Goal: Check status: Check status

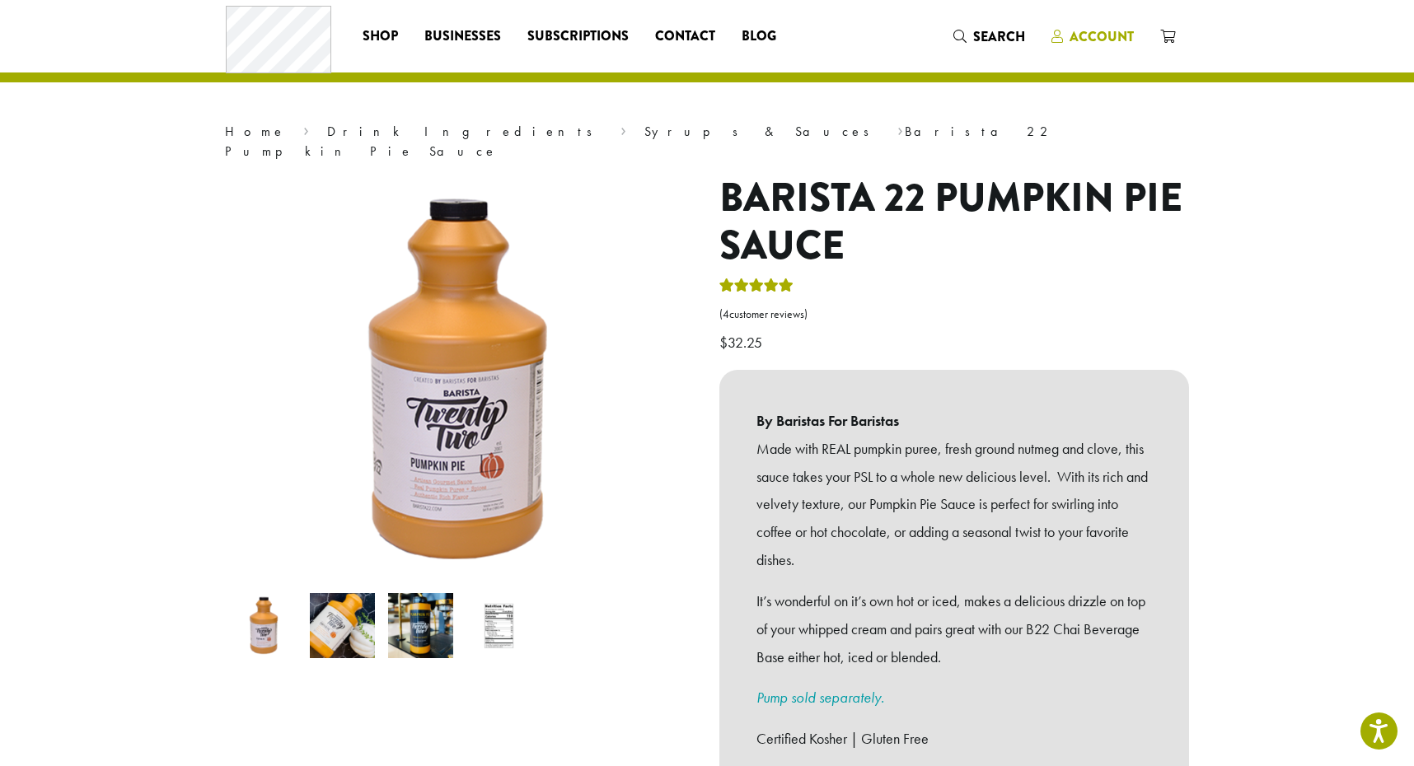
click at [1099, 35] on span "Account" at bounding box center [1102, 36] width 64 height 19
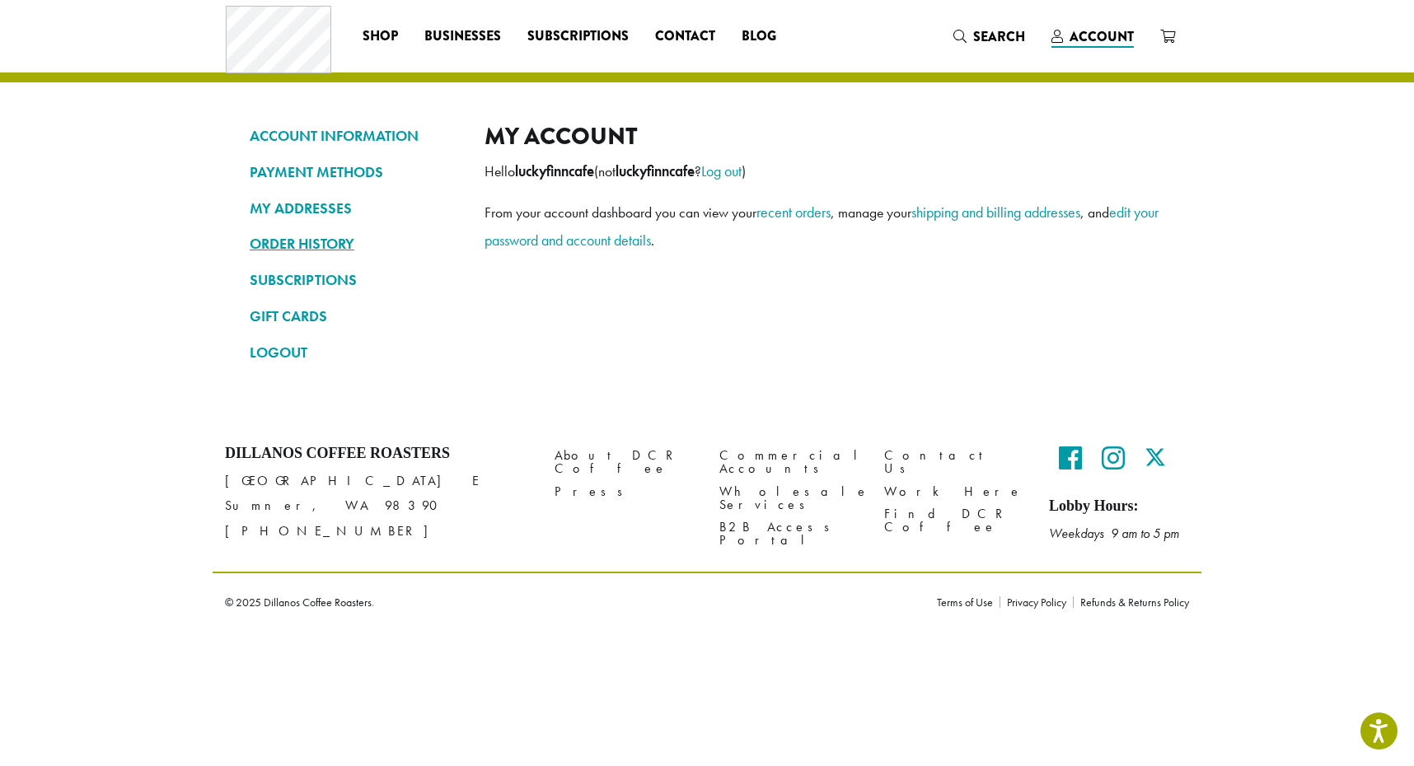
click at [286, 242] on link "ORDER HISTORY" at bounding box center [355, 244] width 210 height 28
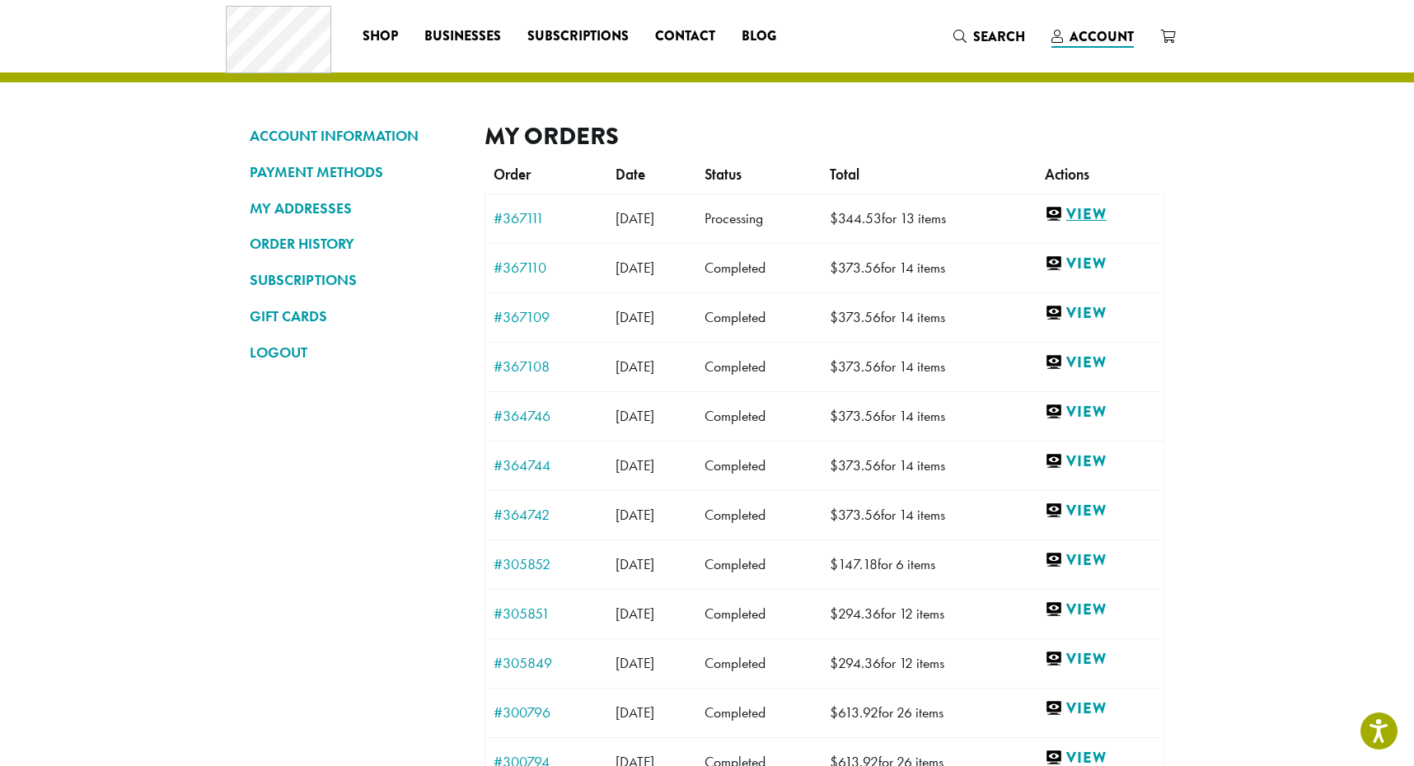
click at [1098, 222] on link "View" at bounding box center [1100, 214] width 110 height 21
click at [1122, 311] on link "View" at bounding box center [1100, 313] width 110 height 21
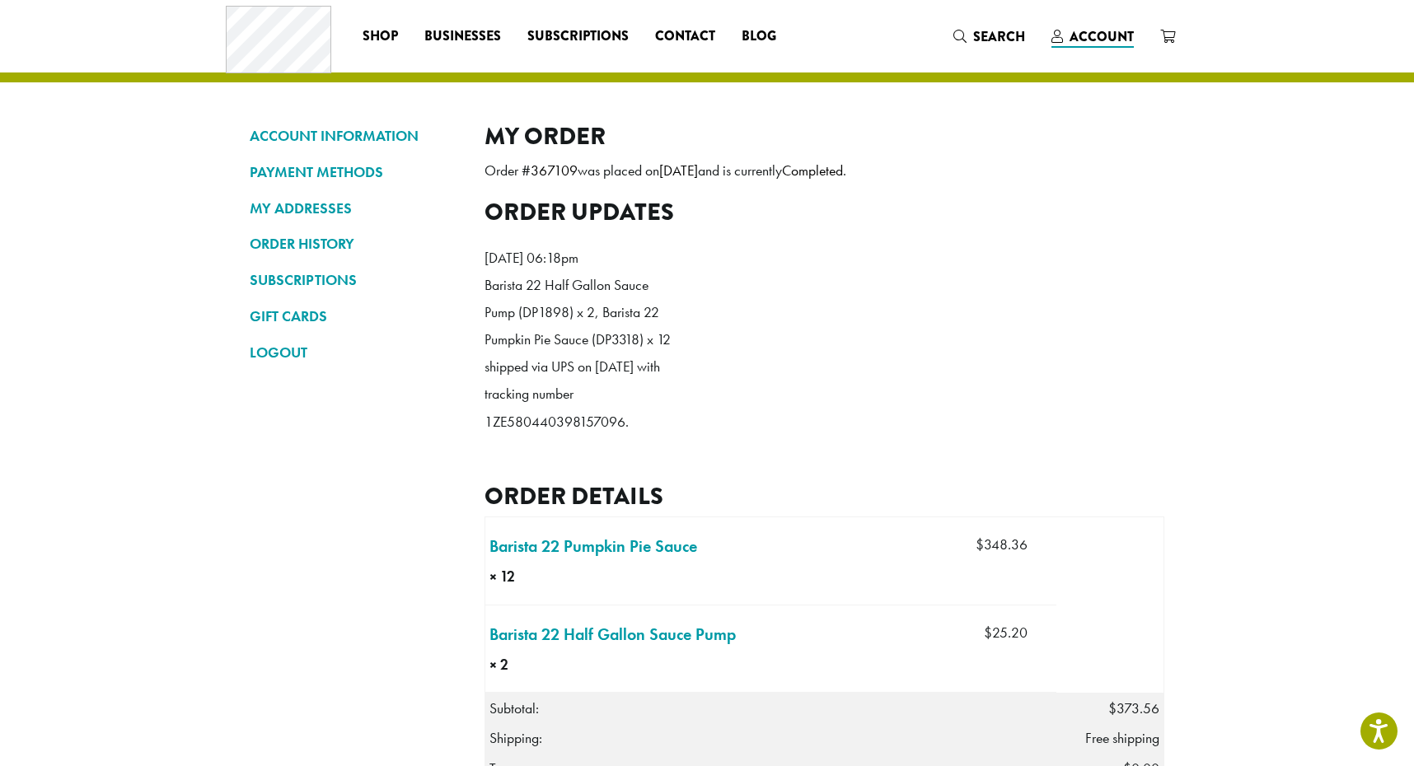
drag, startPoint x: 487, startPoint y: 447, endPoint x: 624, endPoint y: 449, distance: 136.8
click at [624, 435] on p "Barista 22 Half Gallon Sauce Pump (DP1898) x 2, Barista 22 Pumpkin Pie Sauce (D…" at bounding box center [580, 353] width 190 height 163
copy p "1ZE580440398157096"
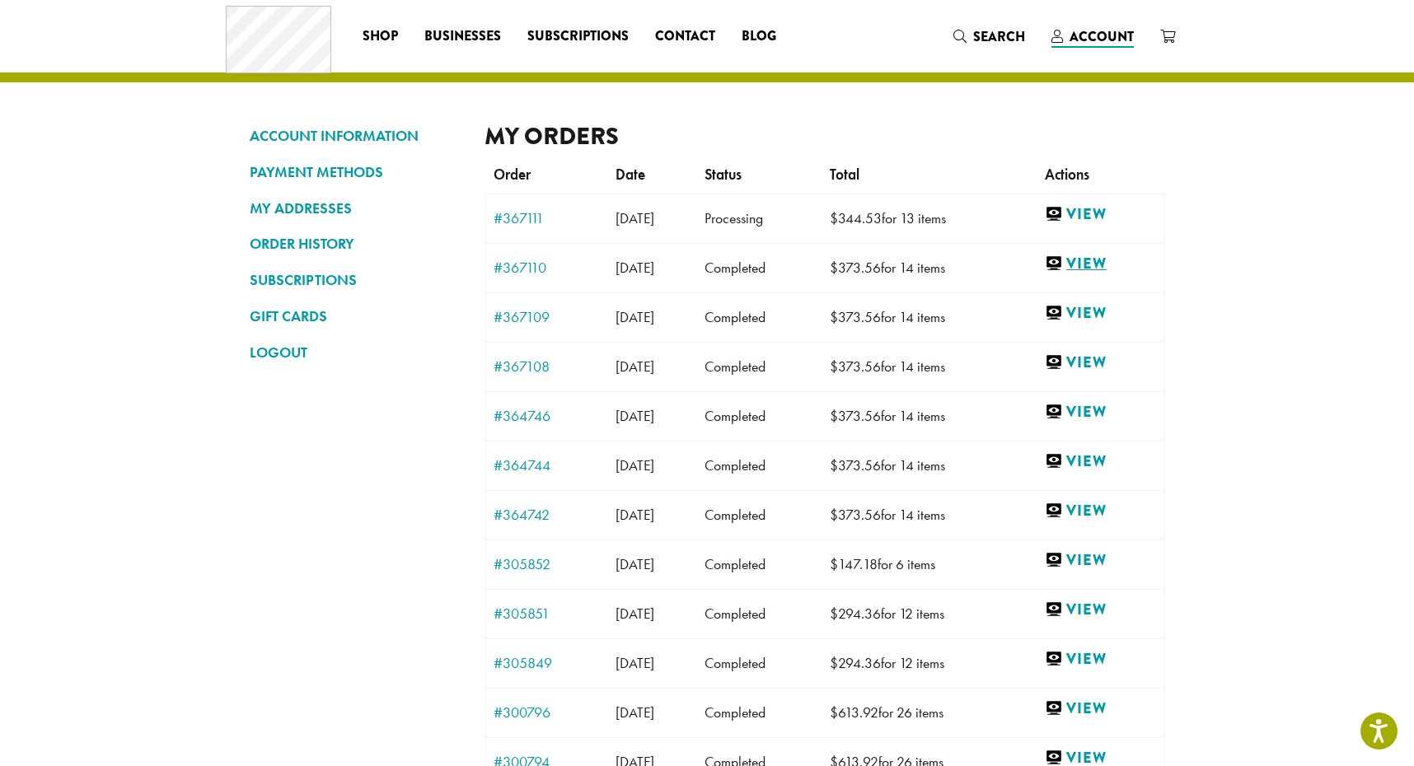
click at [1109, 266] on link "View" at bounding box center [1100, 264] width 110 height 21
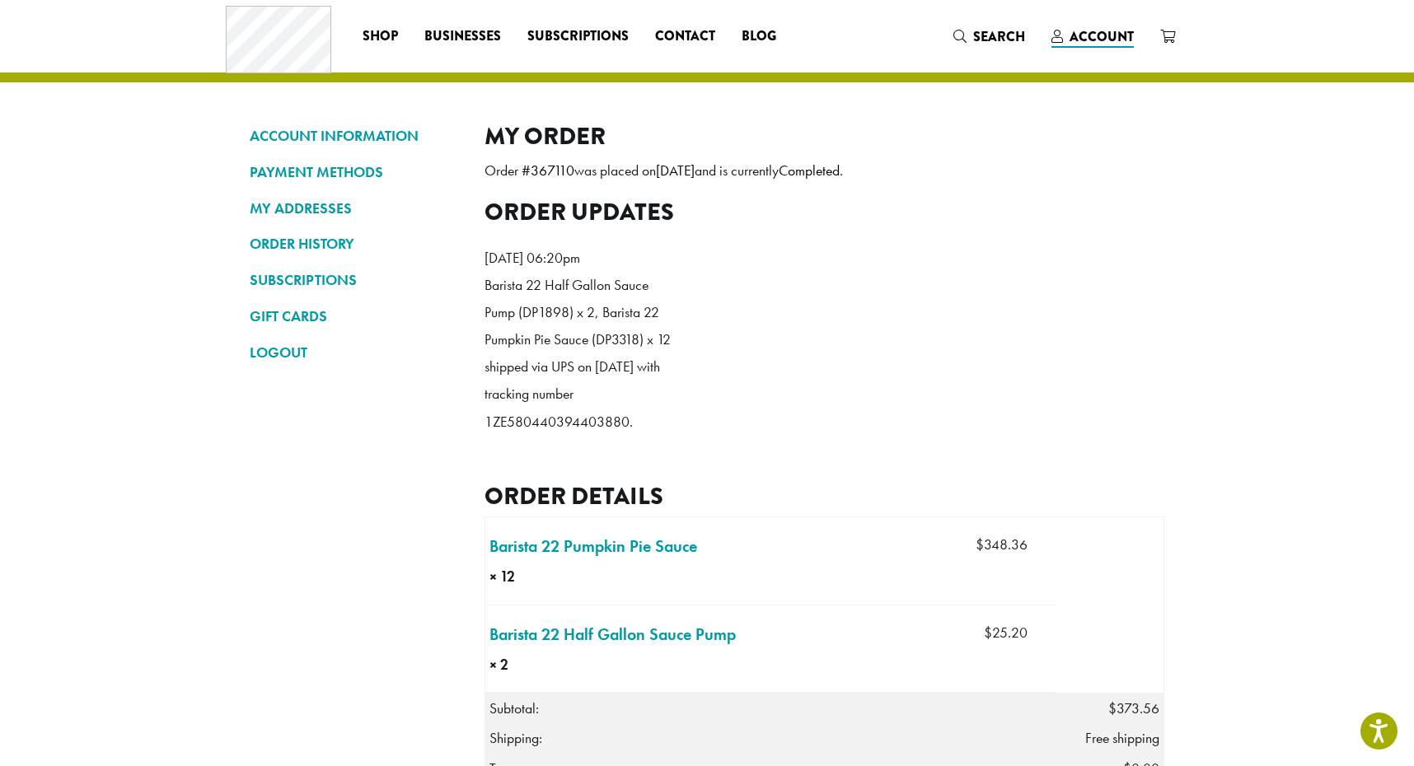
drag, startPoint x: 485, startPoint y: 447, endPoint x: 627, endPoint y: 450, distance: 142.6
click at [627, 435] on p "Barista 22 Half Gallon Sauce Pump (DP1898) x 2, Barista 22 Pumpkin Pie Sauce (D…" at bounding box center [580, 353] width 190 height 163
copy p "1ZE580440394403880"
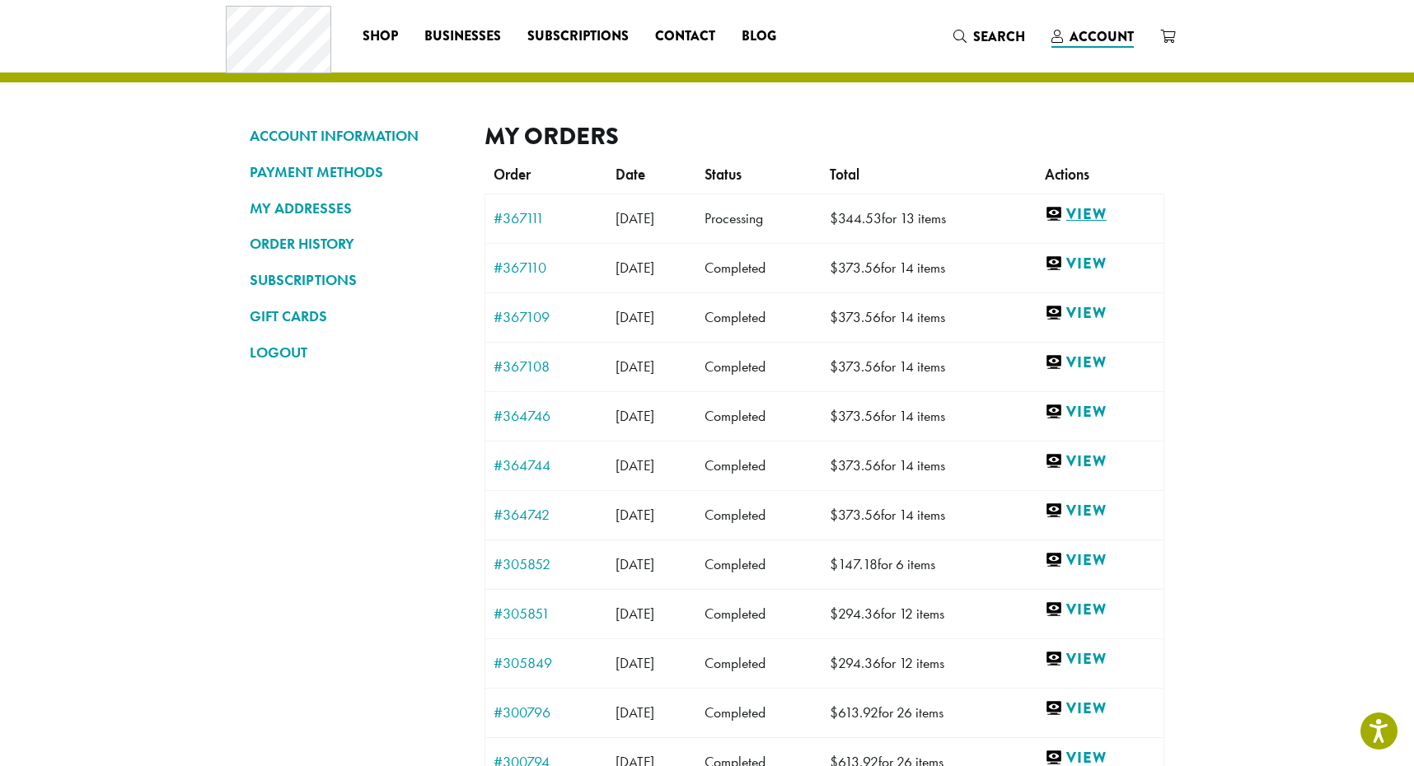
click at [1112, 216] on link "View" at bounding box center [1100, 214] width 110 height 21
click at [1112, 303] on link "View" at bounding box center [1100, 313] width 110 height 21
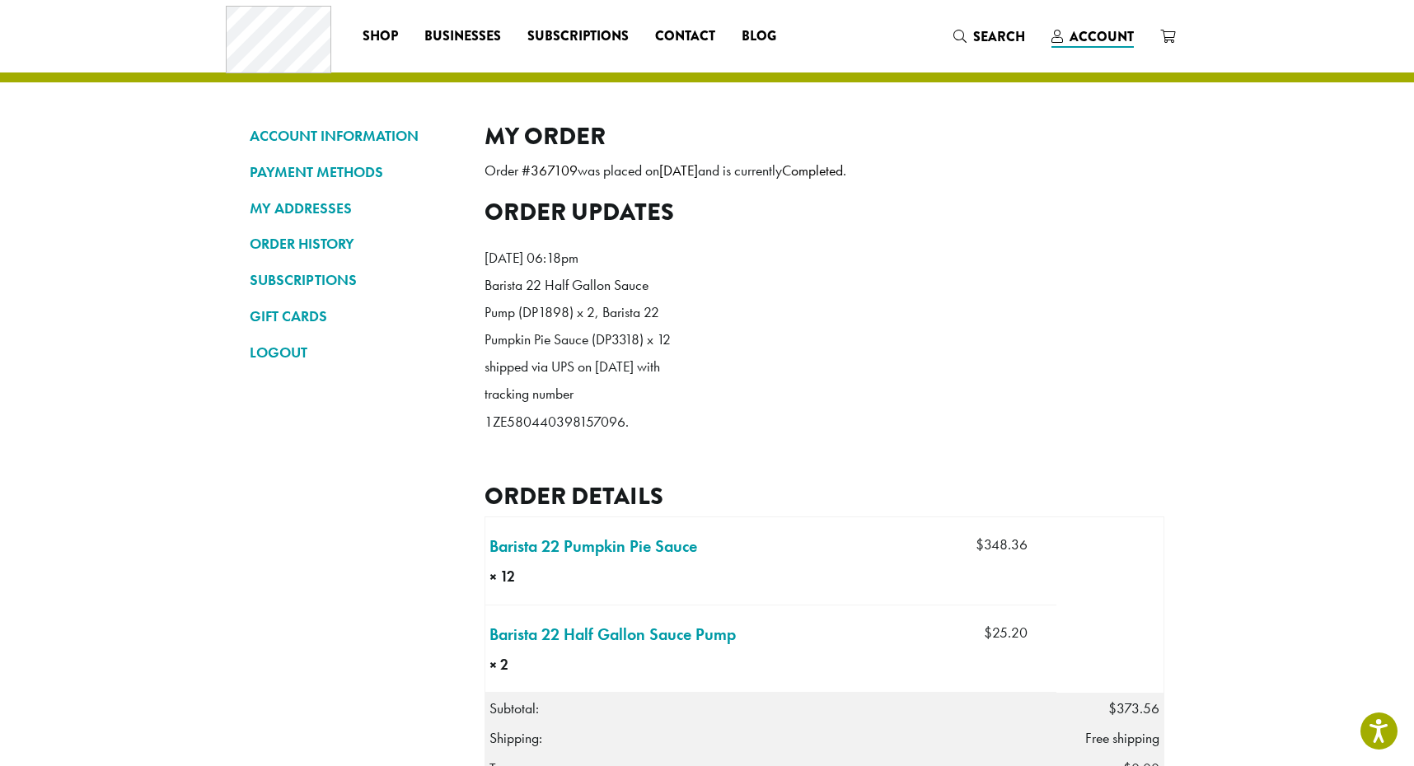
drag, startPoint x: 485, startPoint y: 448, endPoint x: 623, endPoint y: 454, distance: 138.6
click at [623, 435] on p "Barista 22 Half Gallon Sauce Pump (DP1898) x 2, Barista 22 Pumpkin Pie Sauce (D…" at bounding box center [580, 353] width 190 height 163
copy p "1ZE580440398157096"
